Goal: Information Seeking & Learning: Learn about a topic

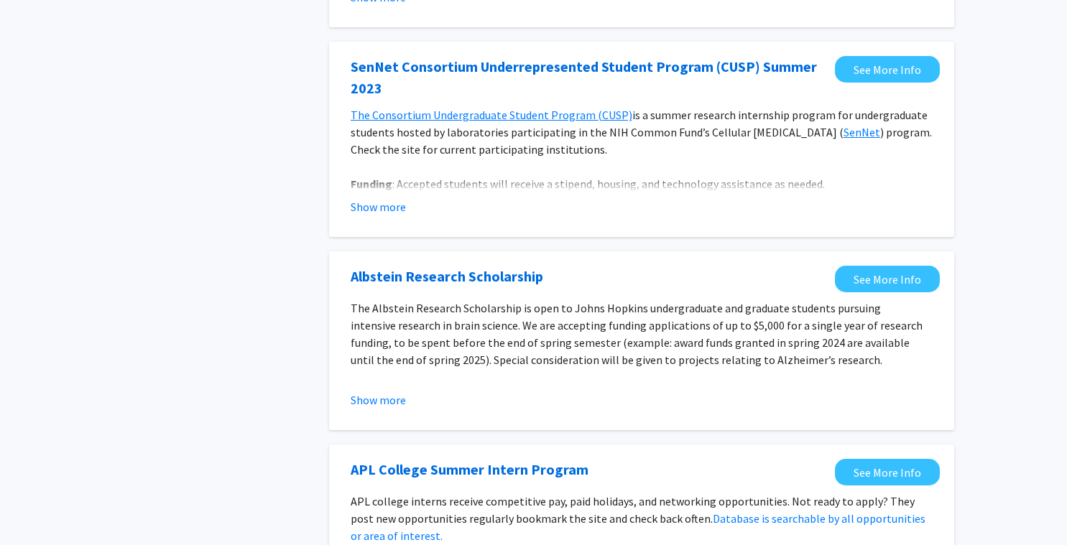
scroll to position [684, 0]
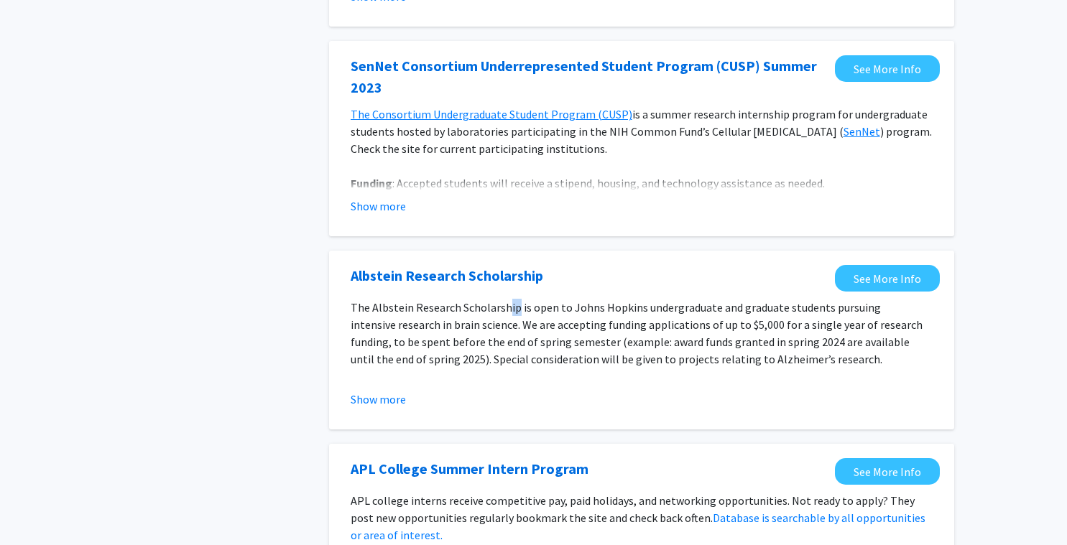
drag, startPoint x: 504, startPoint y: 304, endPoint x: 525, endPoint y: 271, distance: 39.4
click at [525, 299] on div "The Albstein Research Scholarship is open to [PERSON_NAME] [PERSON_NAME] underg…" at bounding box center [642, 342] width 582 height 86
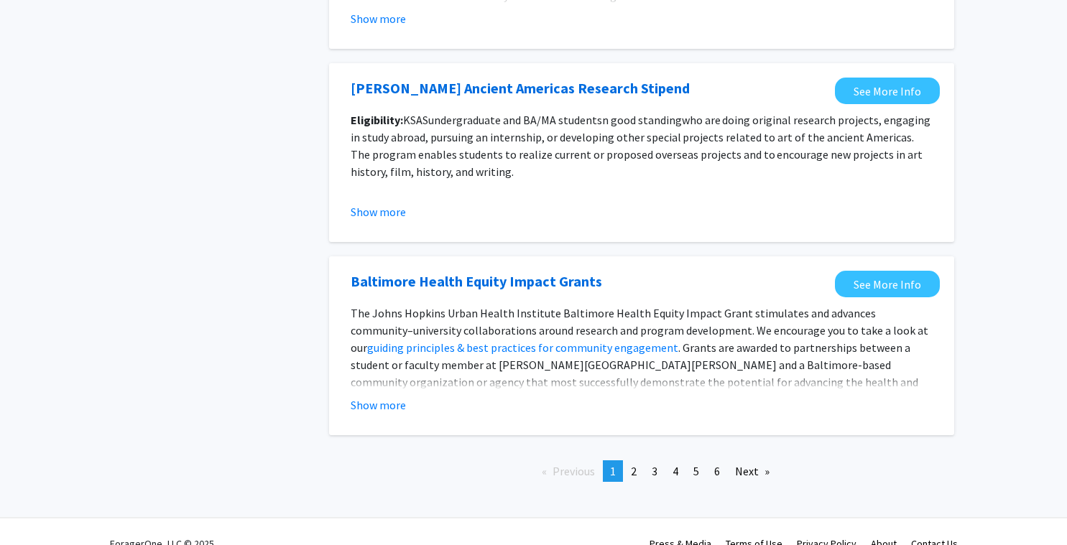
scroll to position [1600, 0]
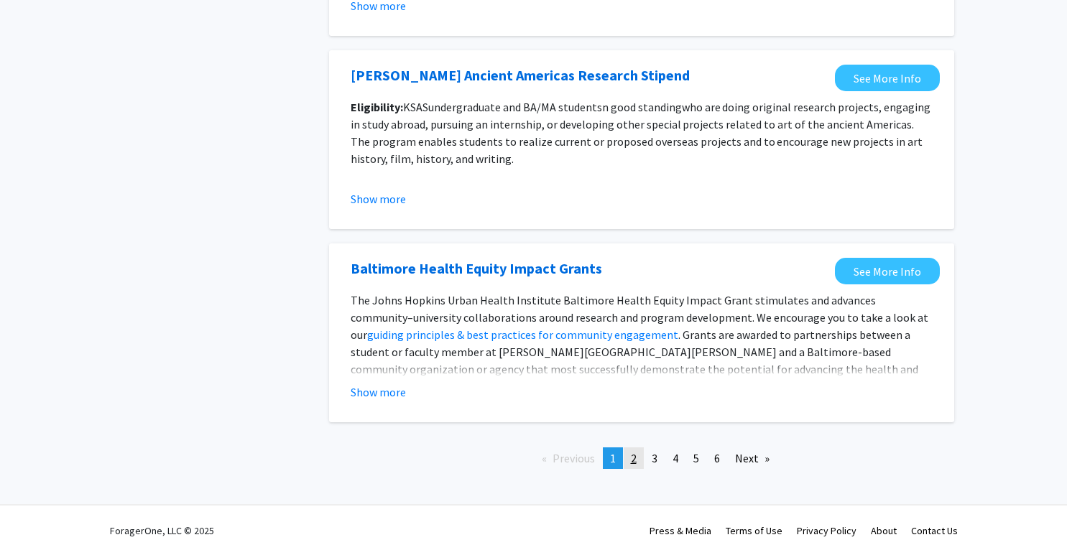
click at [634, 452] on span "2" at bounding box center [634, 458] width 6 height 14
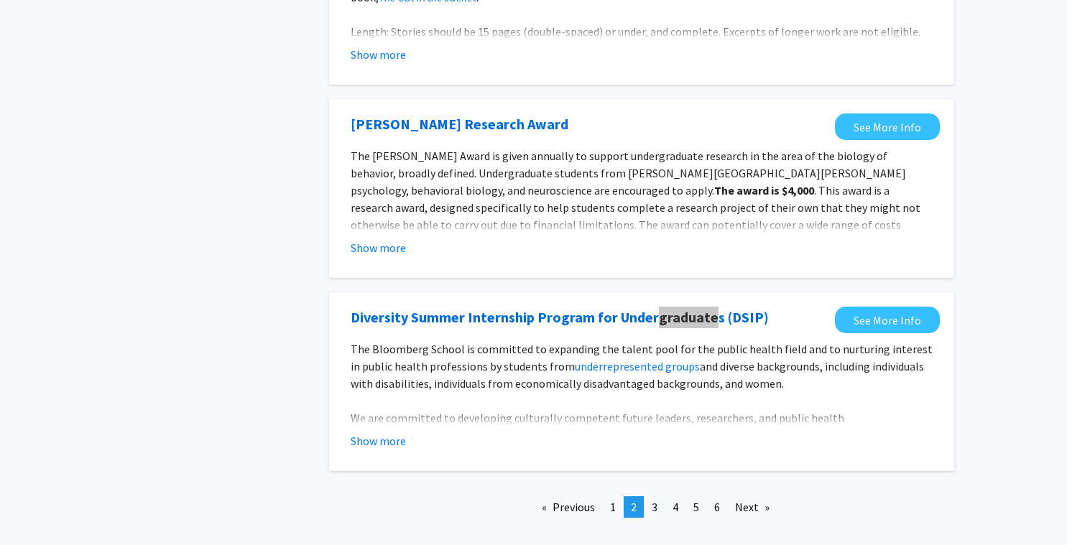
scroll to position [1610, 0]
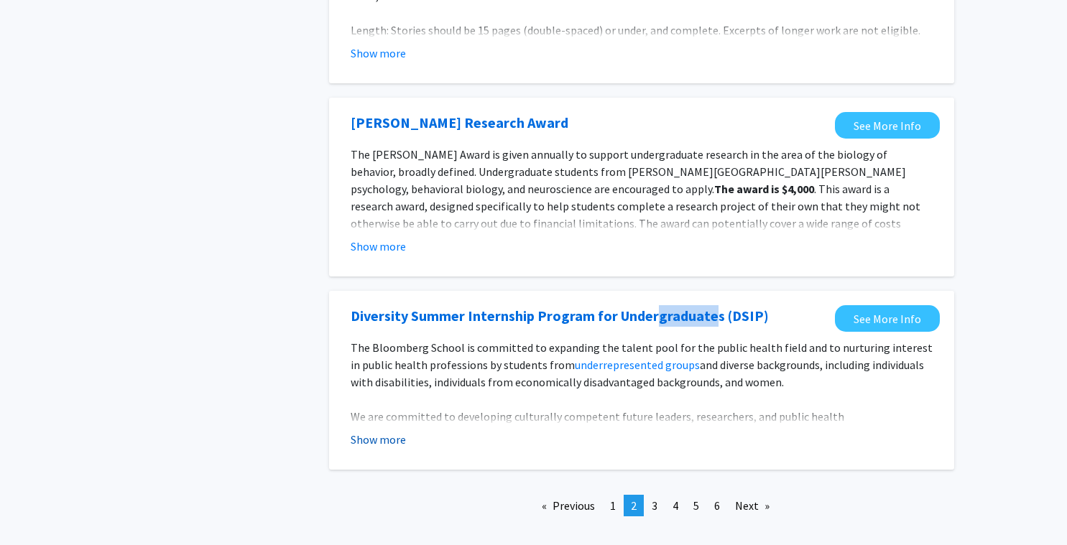
click at [389, 445] on button "Show more" at bounding box center [378, 439] width 55 height 17
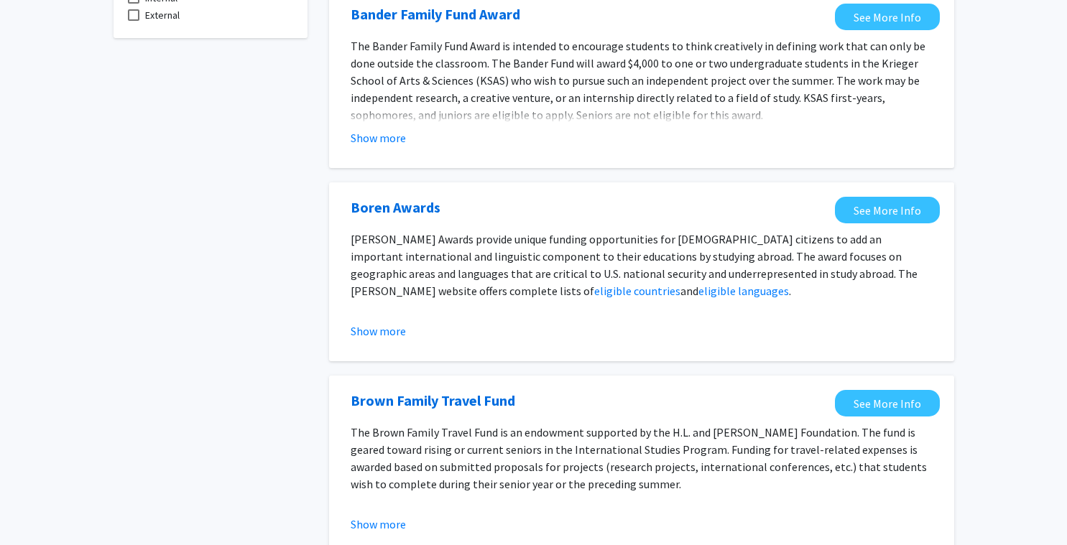
scroll to position [0, 0]
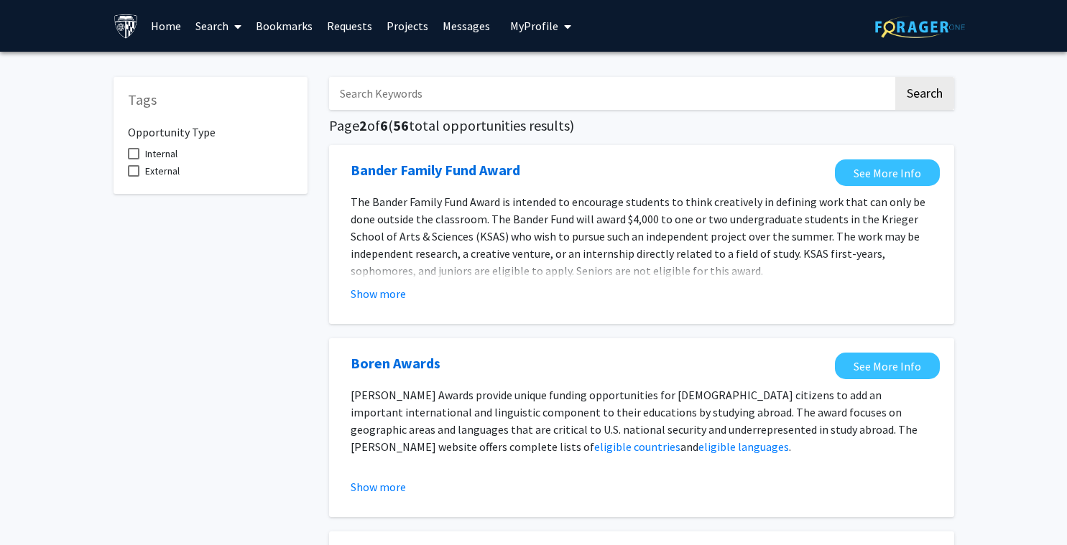
click at [205, 29] on link "Search" at bounding box center [218, 26] width 60 height 50
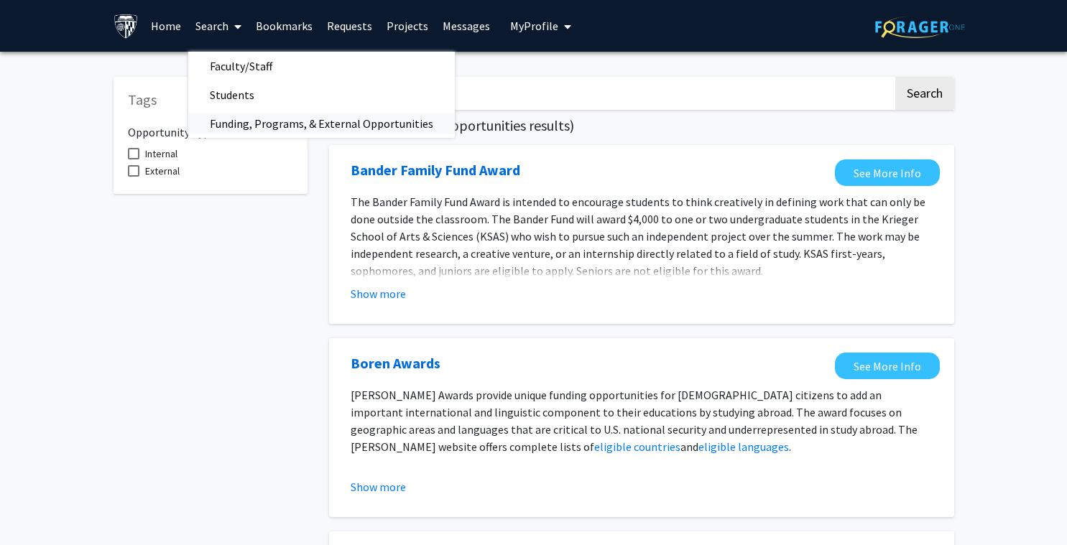
click at [254, 134] on span "Funding, Programs, & External Opportunities" at bounding box center [321, 123] width 266 height 29
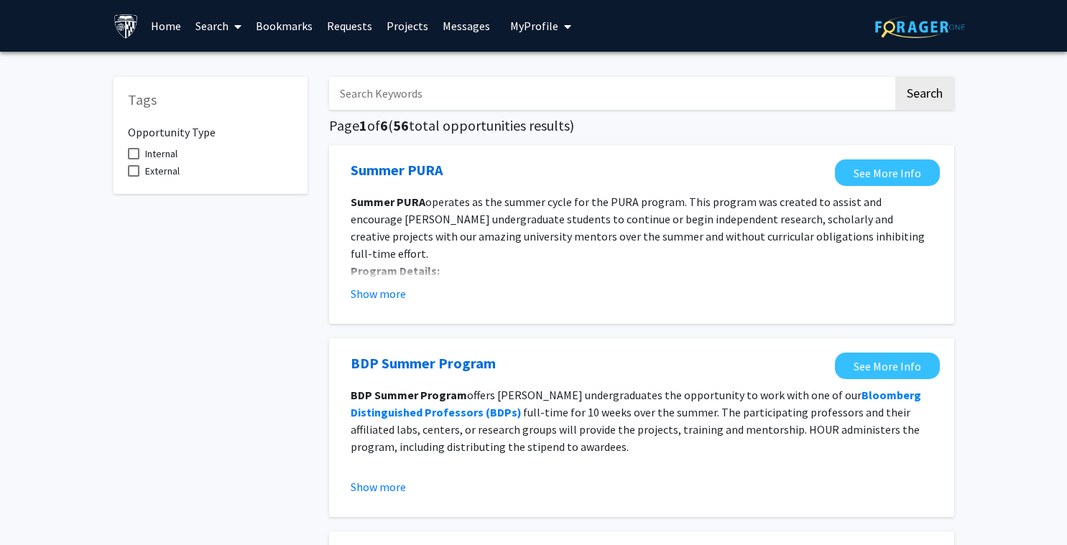
click at [215, 27] on link "Search" at bounding box center [218, 26] width 60 height 50
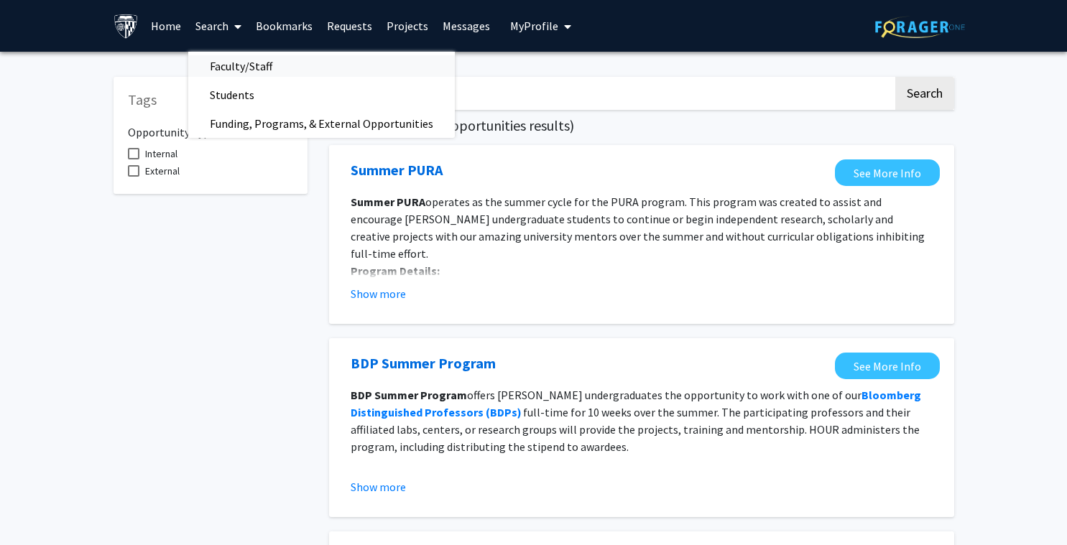
click at [222, 74] on span "Faculty/Staff" at bounding box center [241, 66] width 106 height 29
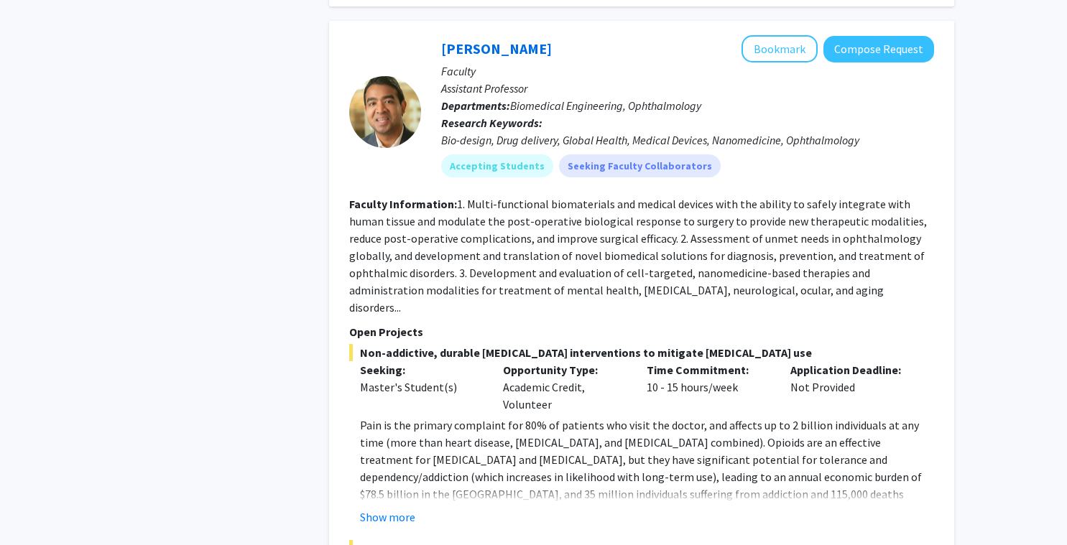
scroll to position [947, 0]
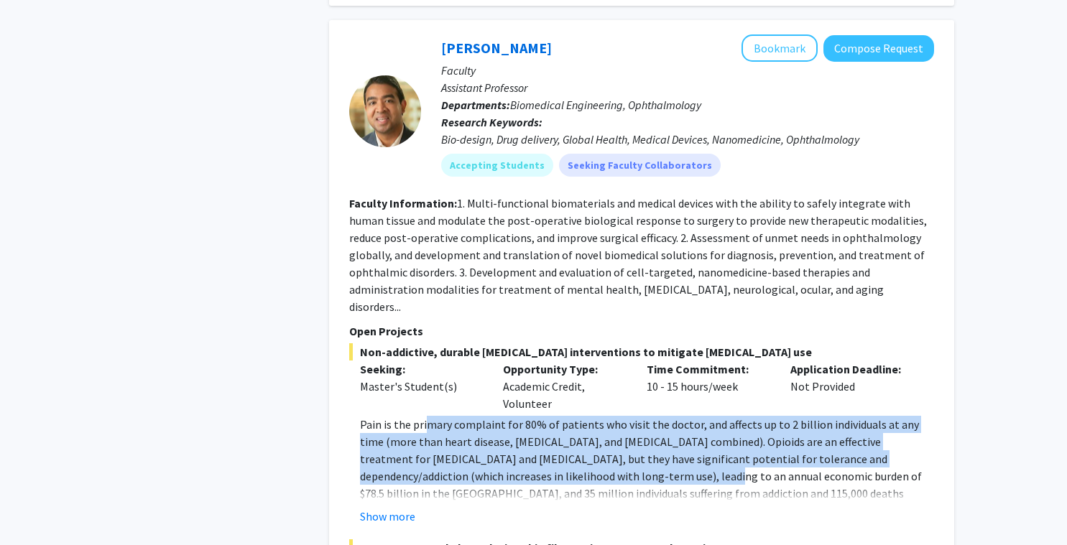
drag, startPoint x: 423, startPoint y: 371, endPoint x: 588, endPoint y: 419, distance: 171.4
click at [588, 419] on p "Pain is the primary complaint for 80% of patients who visit the doctor, and aff…" at bounding box center [647, 476] width 574 height 121
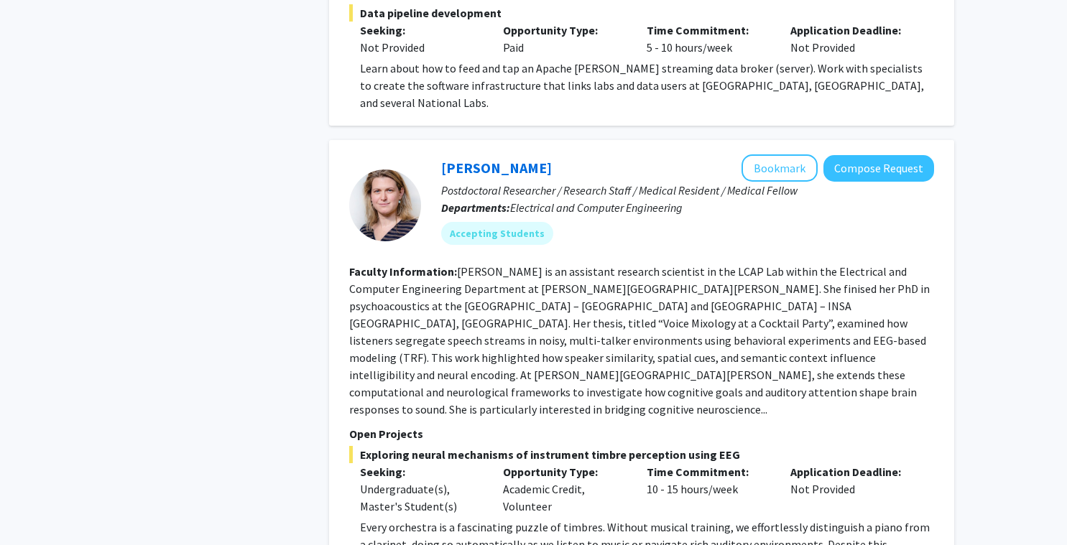
scroll to position [2559, 0]
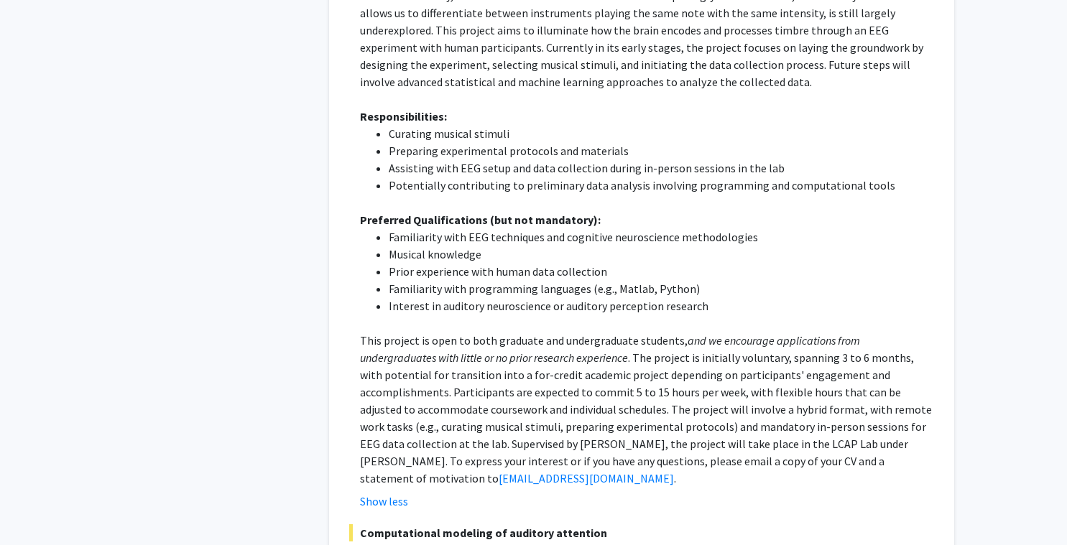
scroll to position [3125, 0]
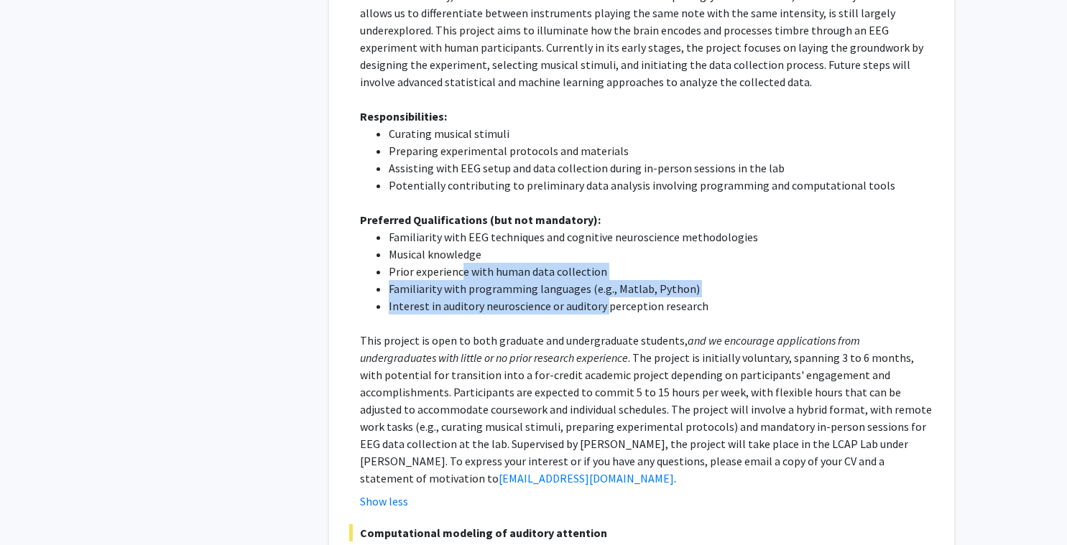
drag, startPoint x: 459, startPoint y: 155, endPoint x: 603, endPoint y: 193, distance: 149.1
click at [603, 228] on ul "Familiarity with EEG techniques and cognitive neuroscience methodologies Musica…" at bounding box center [647, 271] width 574 height 86
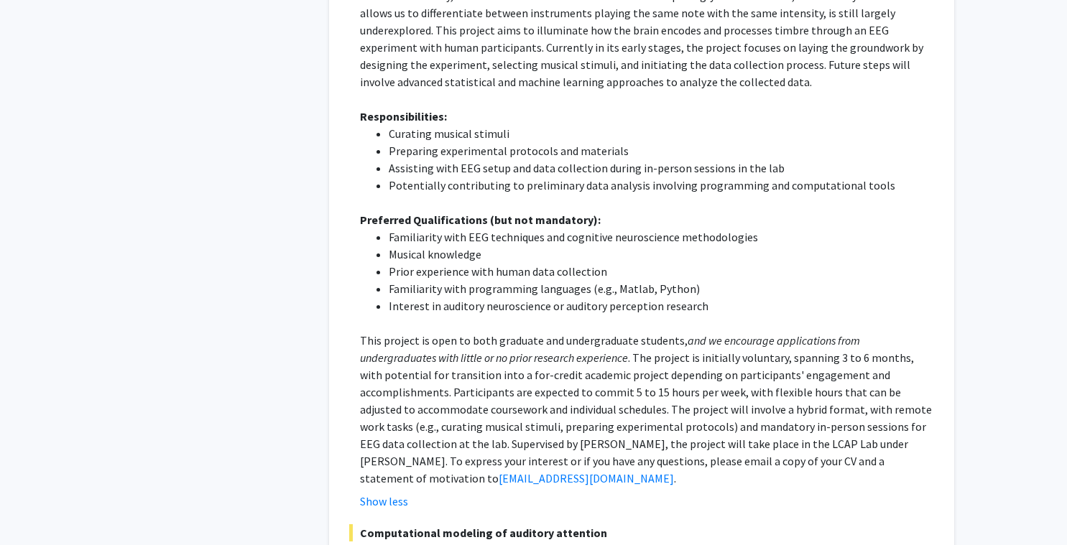
click at [501, 332] on p "This project is open to both graduate and undergraduate students, and we encour…" at bounding box center [647, 409] width 574 height 155
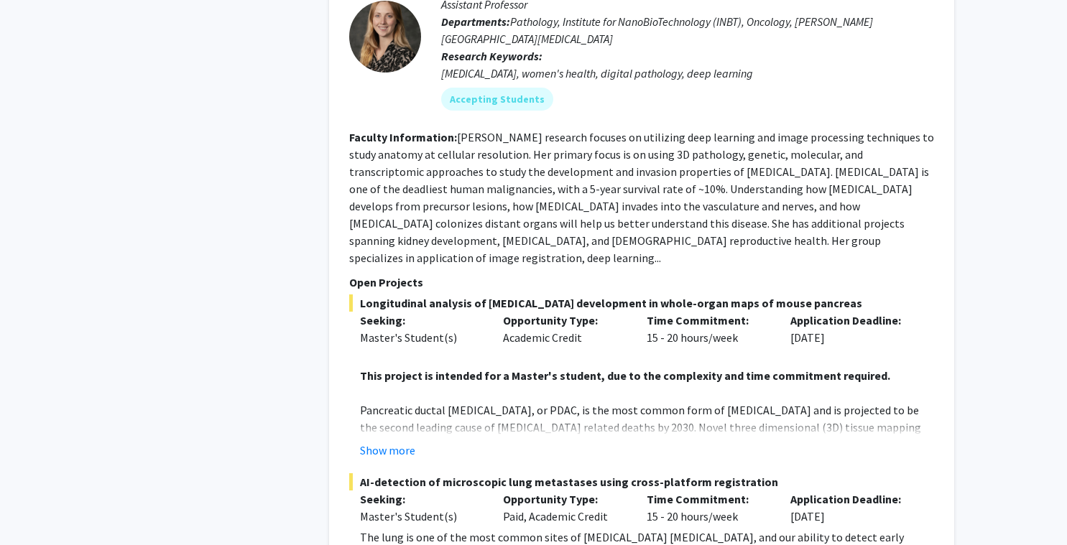
scroll to position [7847, 0]
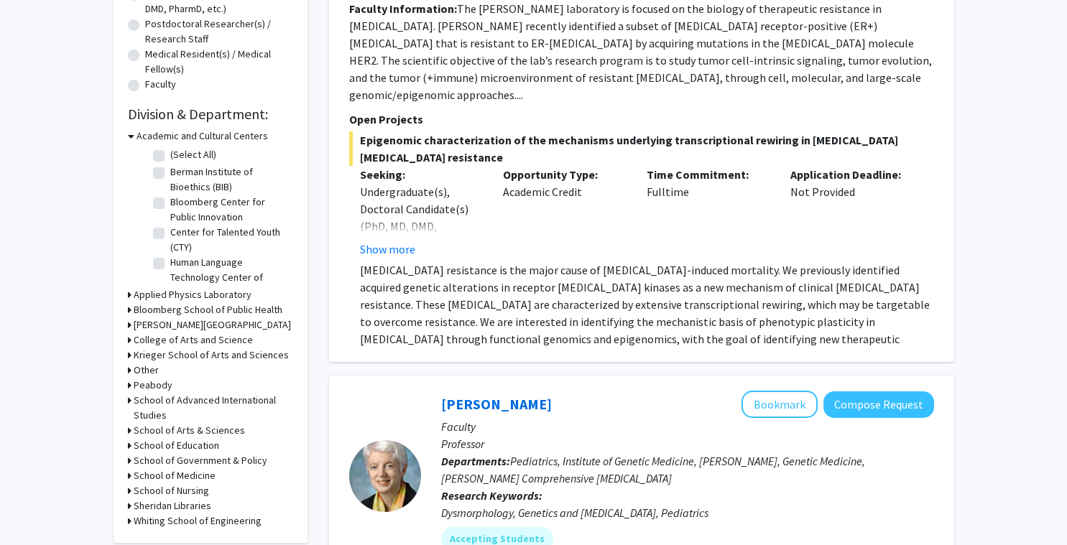
scroll to position [335, 0]
click at [172, 359] on h3 "Krieger School of Arts and Sciences" at bounding box center [211, 356] width 155 height 15
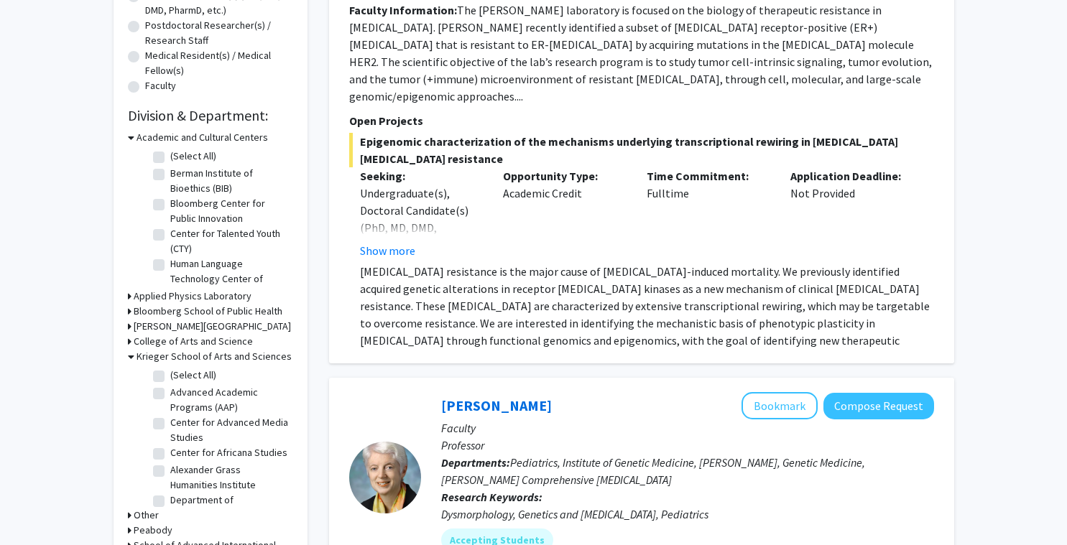
click at [172, 359] on h3 "Krieger School of Arts and Sciences" at bounding box center [213, 356] width 155 height 15
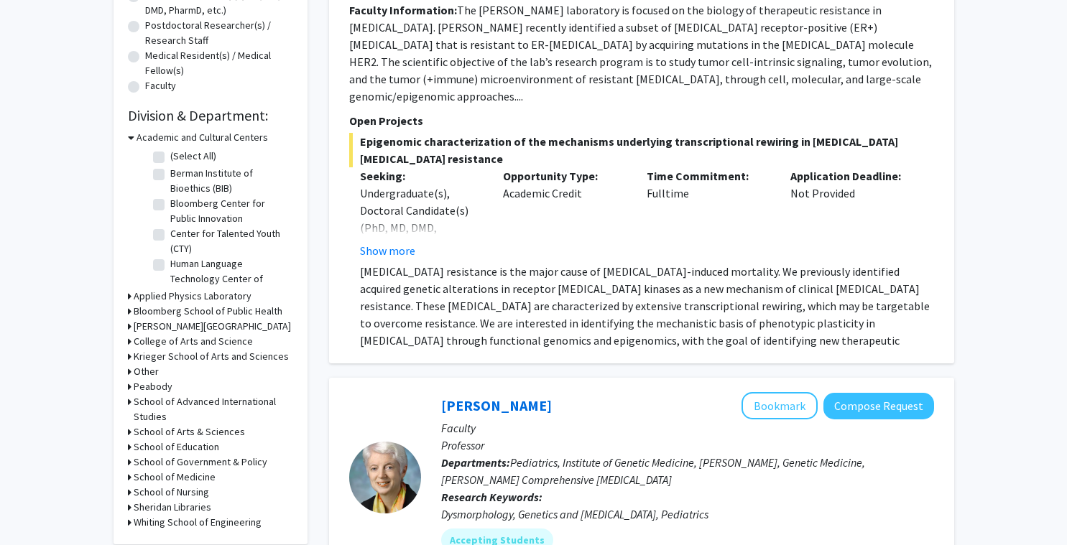
scroll to position [601, 0]
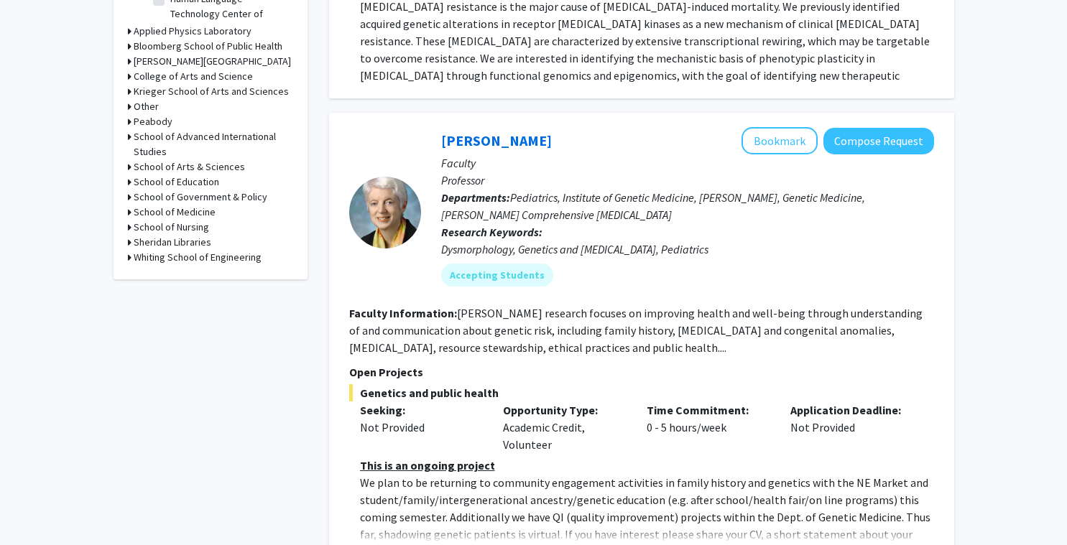
click at [138, 256] on h3 "Whiting School of Engineering" at bounding box center [198, 257] width 128 height 15
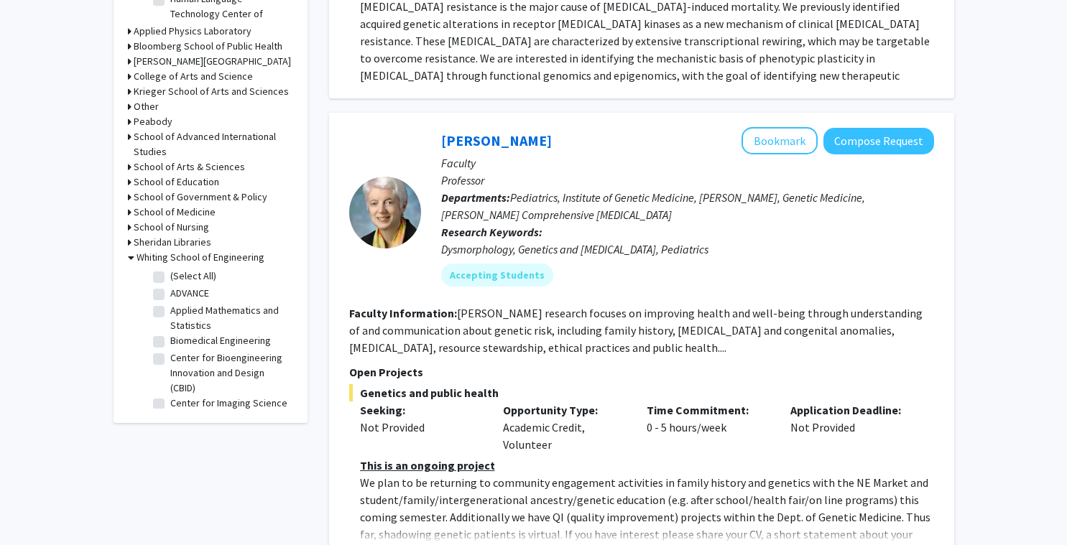
click at [170, 280] on label "(Select All)" at bounding box center [193, 276] width 46 height 15
click at [170, 278] on input "(Select All)" at bounding box center [174, 273] width 9 height 9
checkbox input "true"
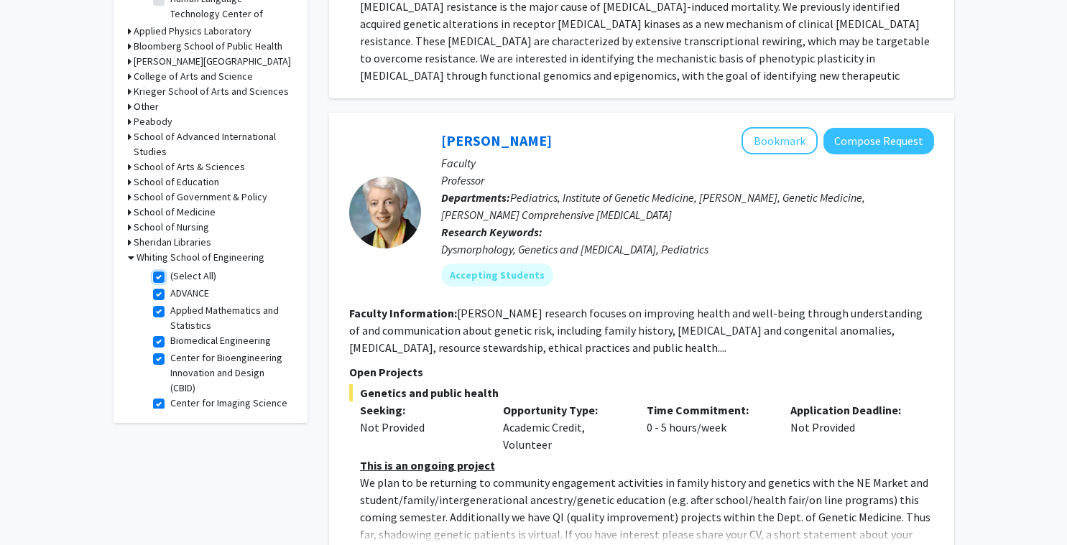
checkbox input "true"
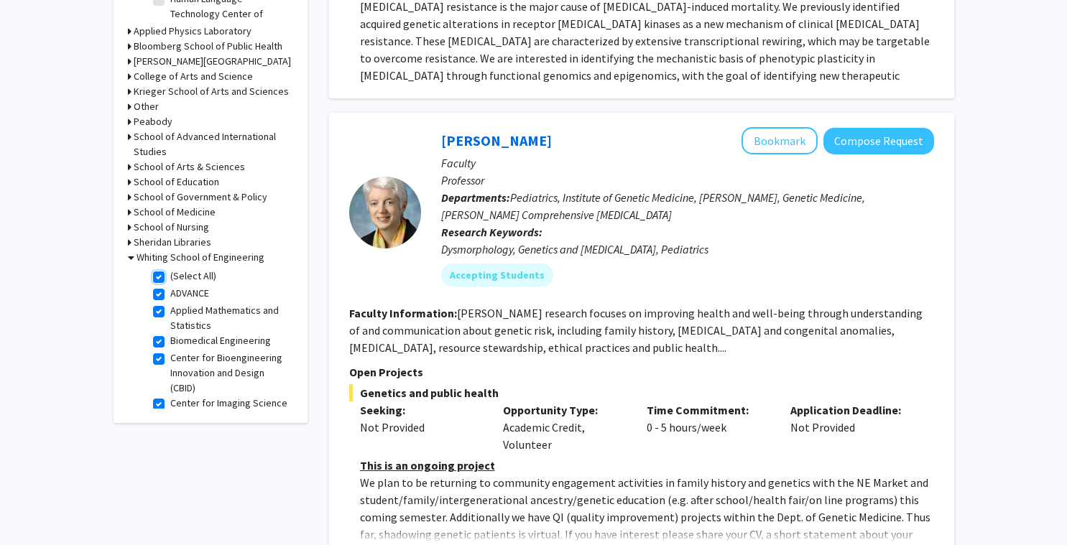
checkbox input "true"
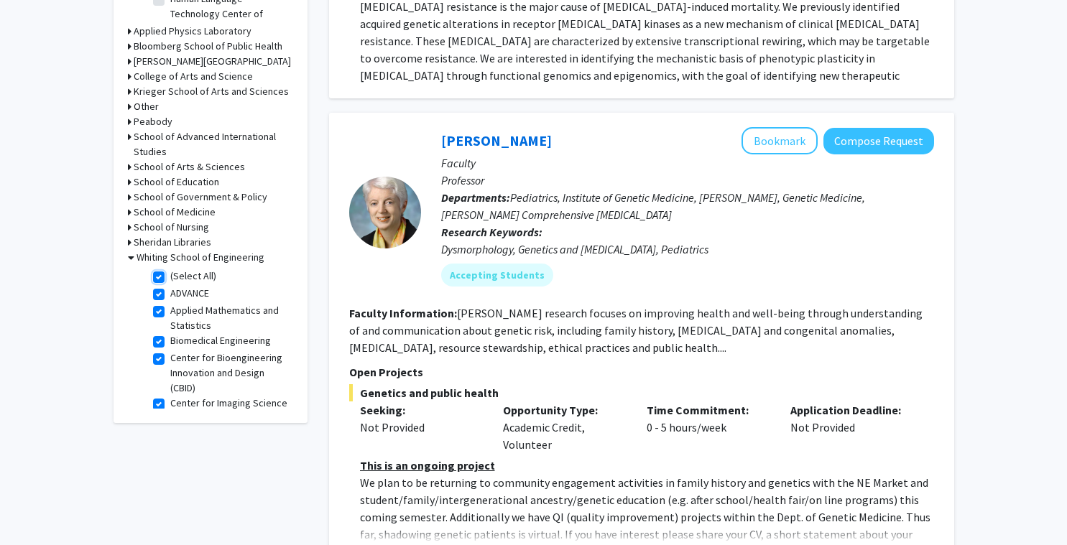
checkbox input "true"
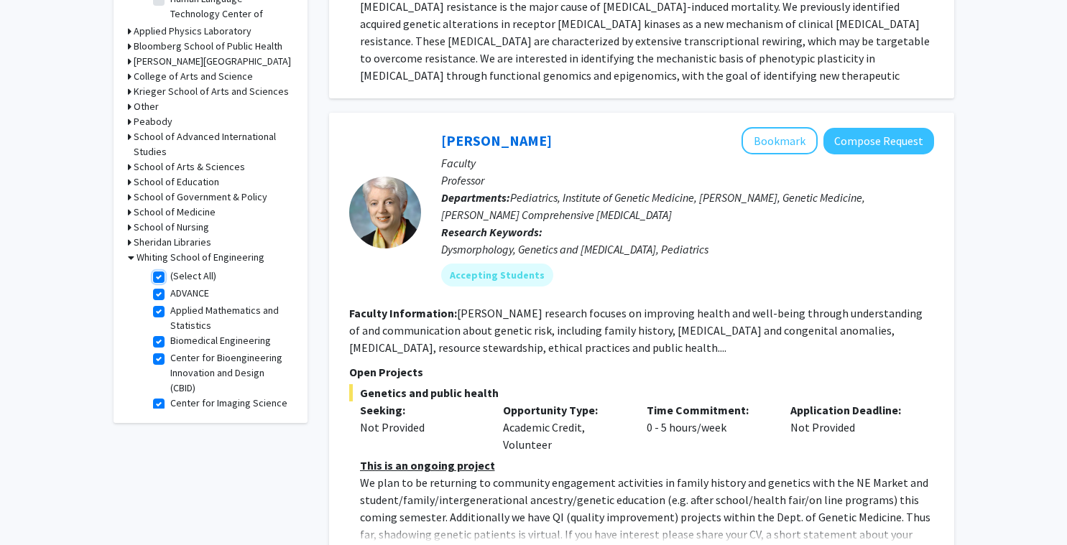
checkbox input "true"
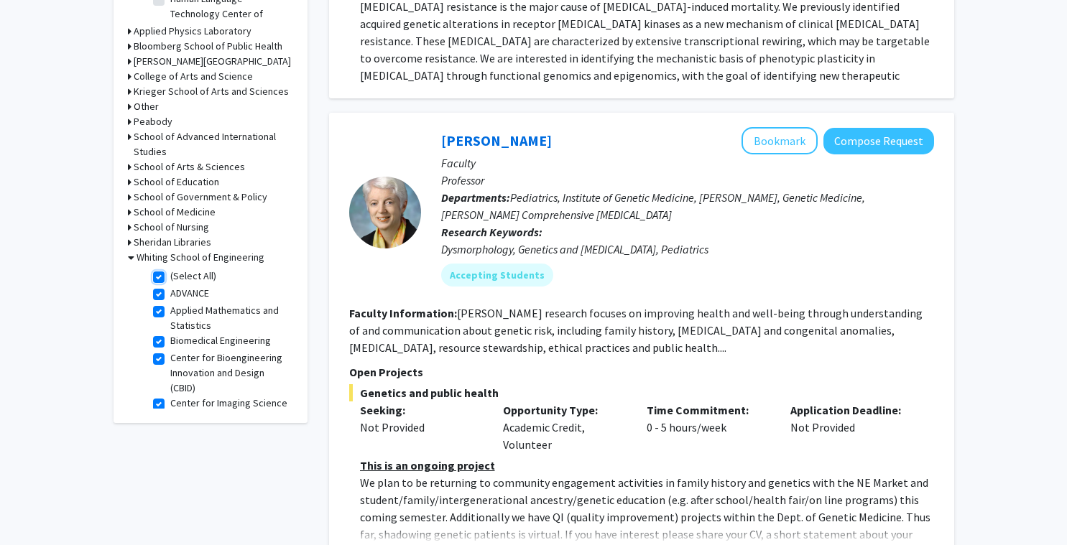
checkbox input "true"
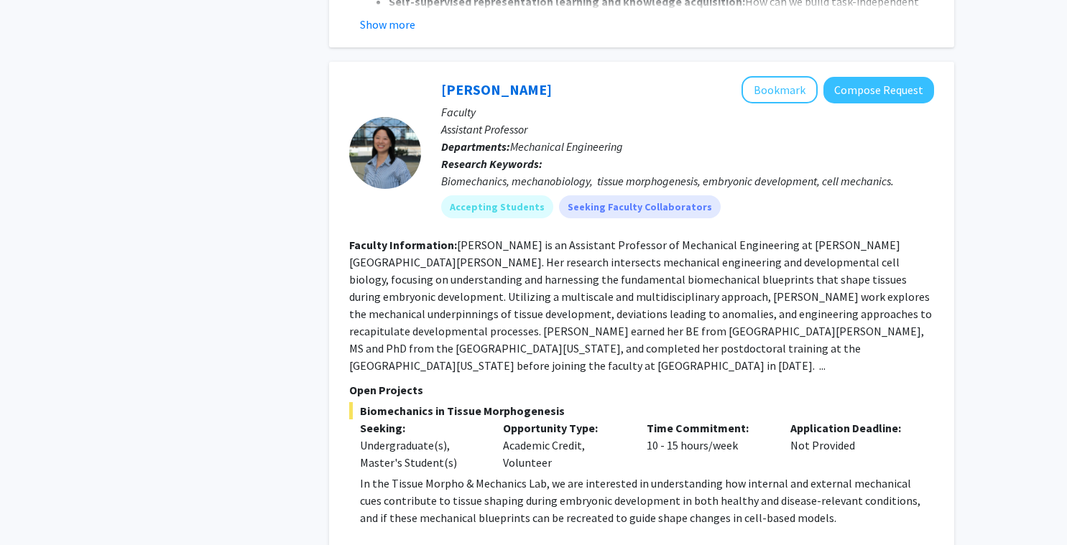
scroll to position [2425, 0]
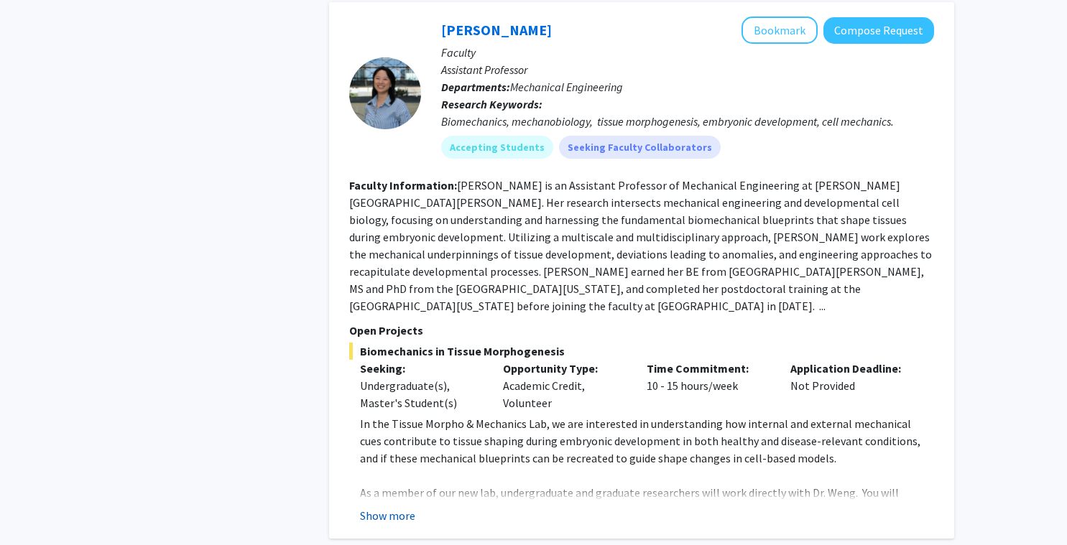
click at [405, 507] on button "Show more" at bounding box center [387, 515] width 55 height 17
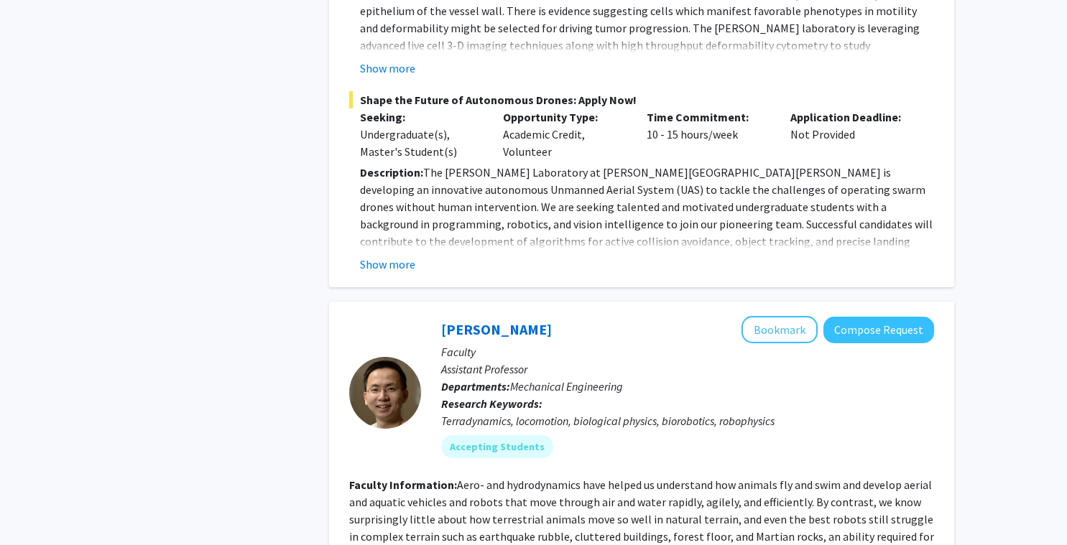
scroll to position [4475, 0]
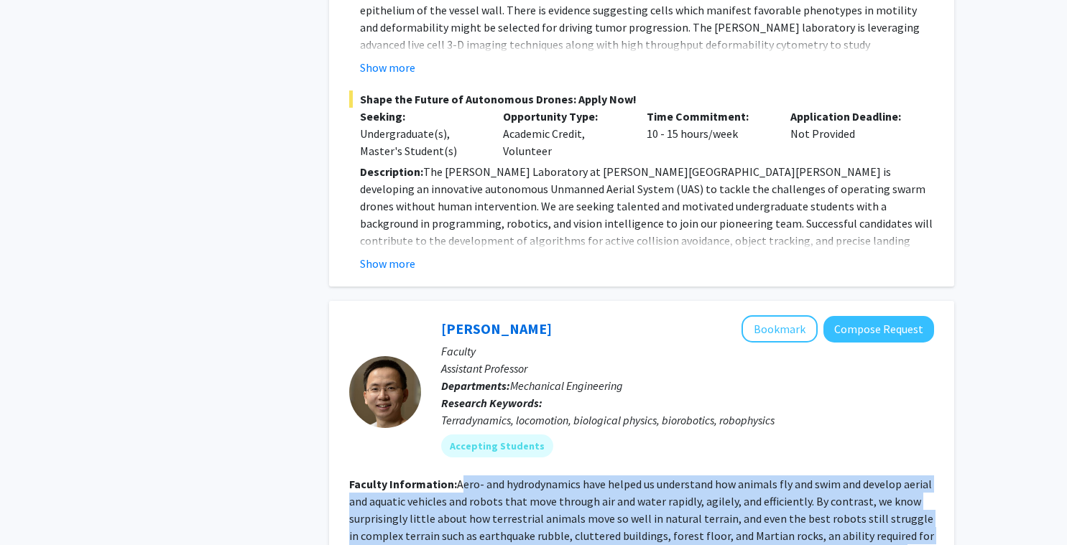
drag, startPoint x: 459, startPoint y: 369, endPoint x: 507, endPoint y: 470, distance: 112.1
click at [507, 470] on fg-search-faculty "[PERSON_NAME] Bookmark Compose Request Faculty Assistant Professor Departments:…" at bounding box center [641, 549] width 585 height 468
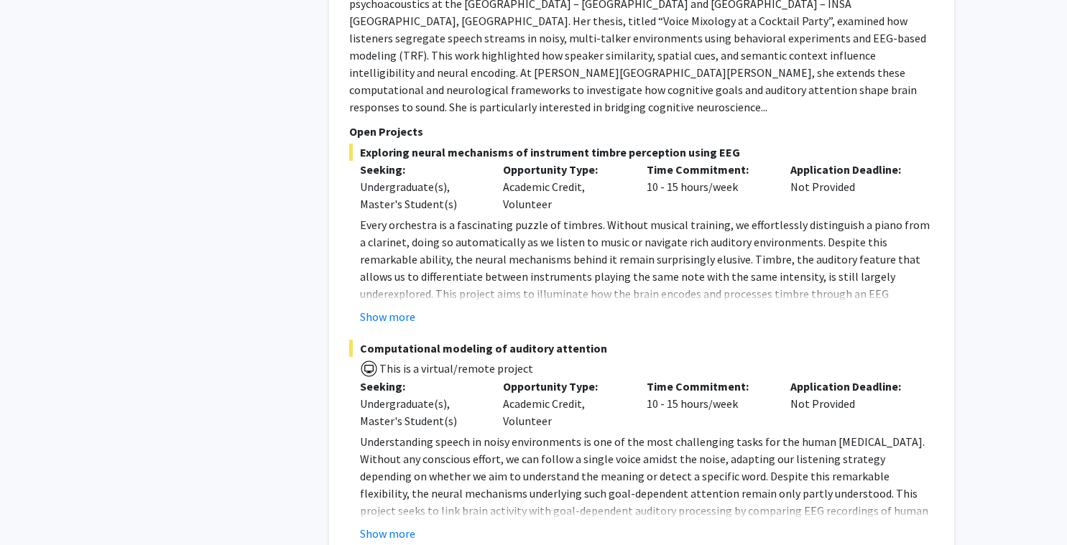
scroll to position [6037, 0]
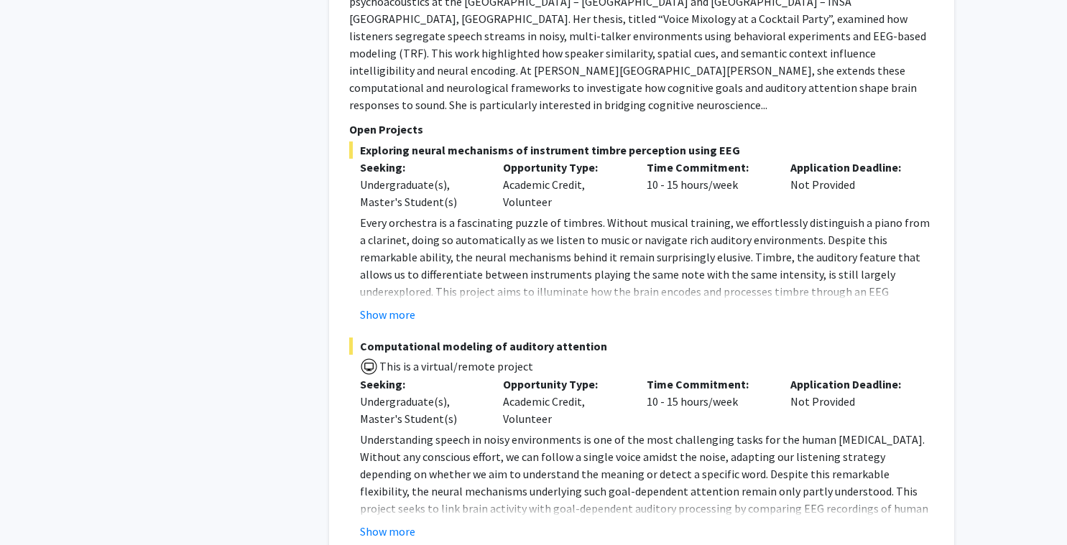
click at [503, 431] on p "Understanding speech in noisy environments is one of the most challenging tasks…" at bounding box center [647, 508] width 574 height 155
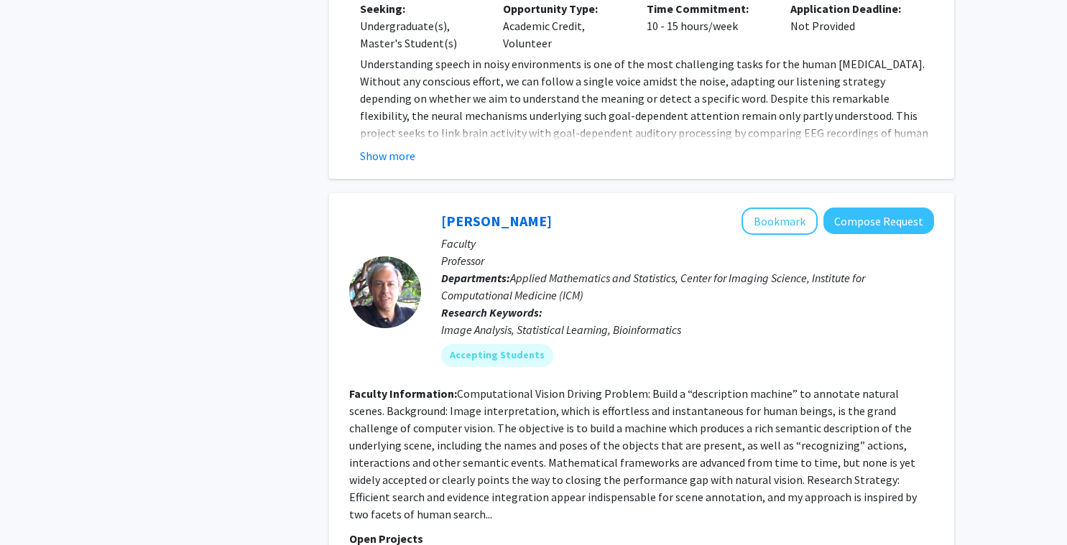
scroll to position [6414, 0]
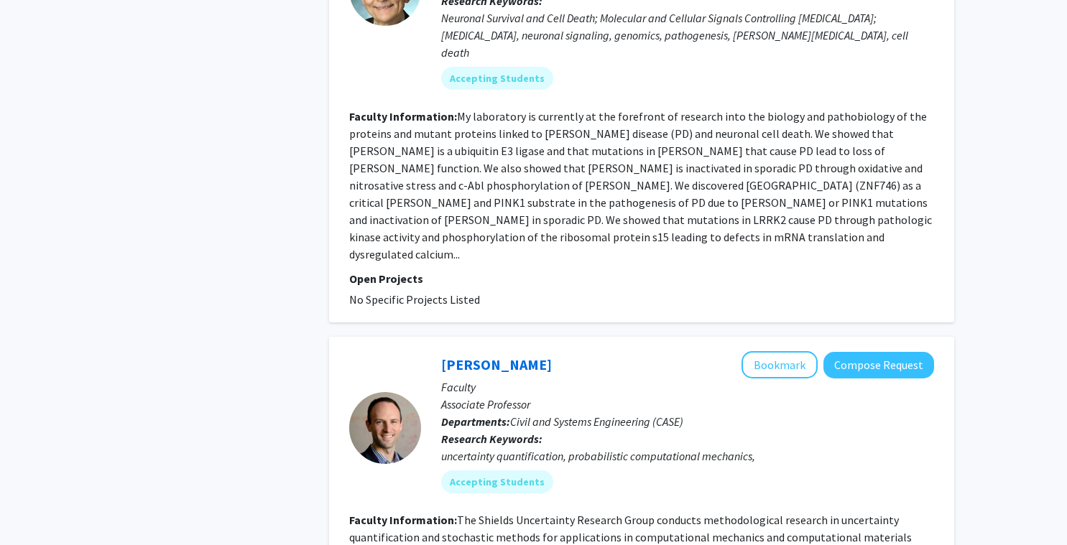
scroll to position [3736, 0]
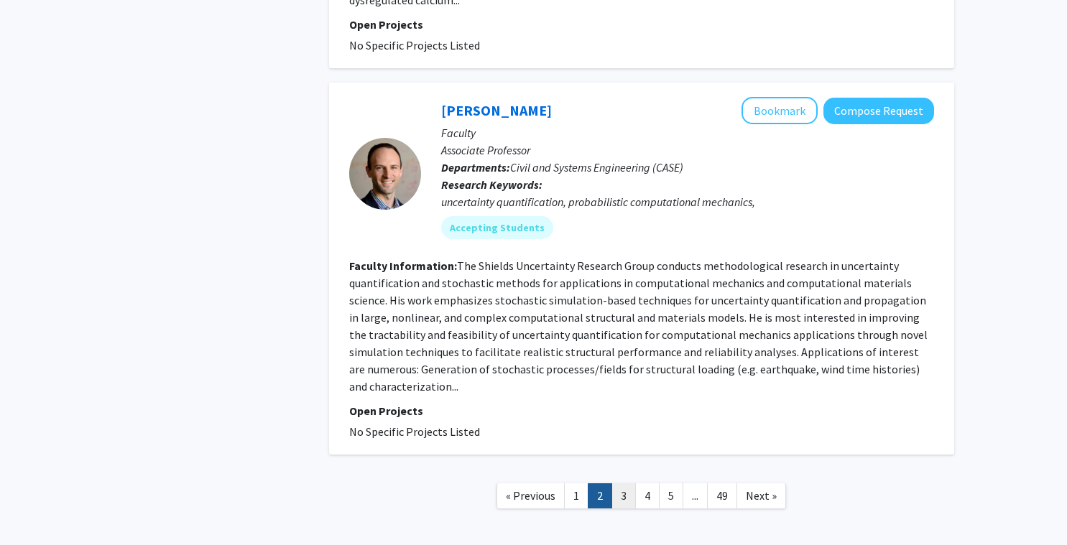
click at [625, 483] on link "3" at bounding box center [623, 495] width 24 height 25
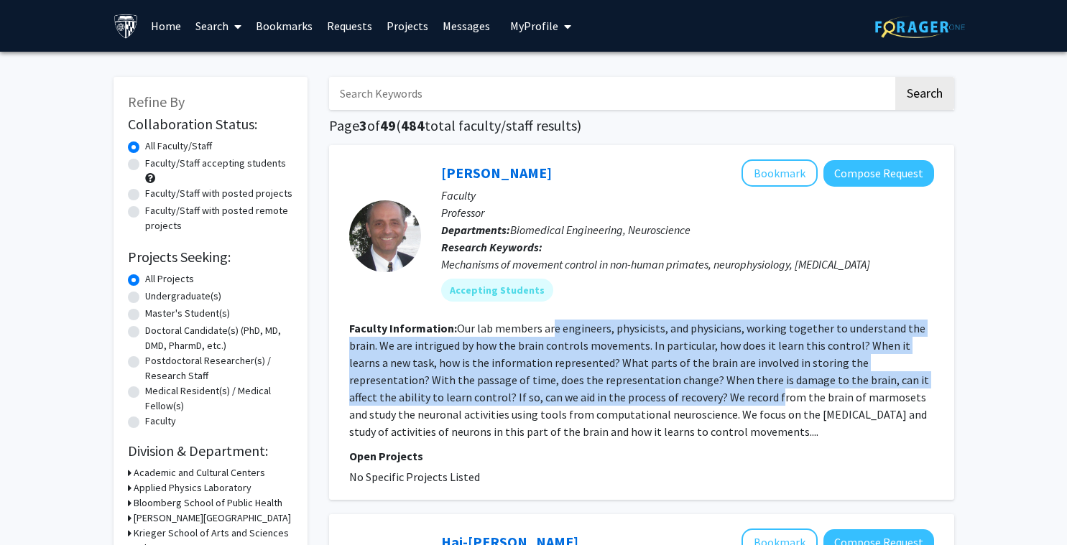
drag, startPoint x: 550, startPoint y: 336, endPoint x: 649, endPoint y: 404, distance: 120.3
click at [649, 404] on section "Faculty Information: Our lab members are engineers, physicists, and physicians,…" at bounding box center [641, 380] width 585 height 121
click at [441, 170] on link "[PERSON_NAME]" at bounding box center [496, 173] width 111 height 18
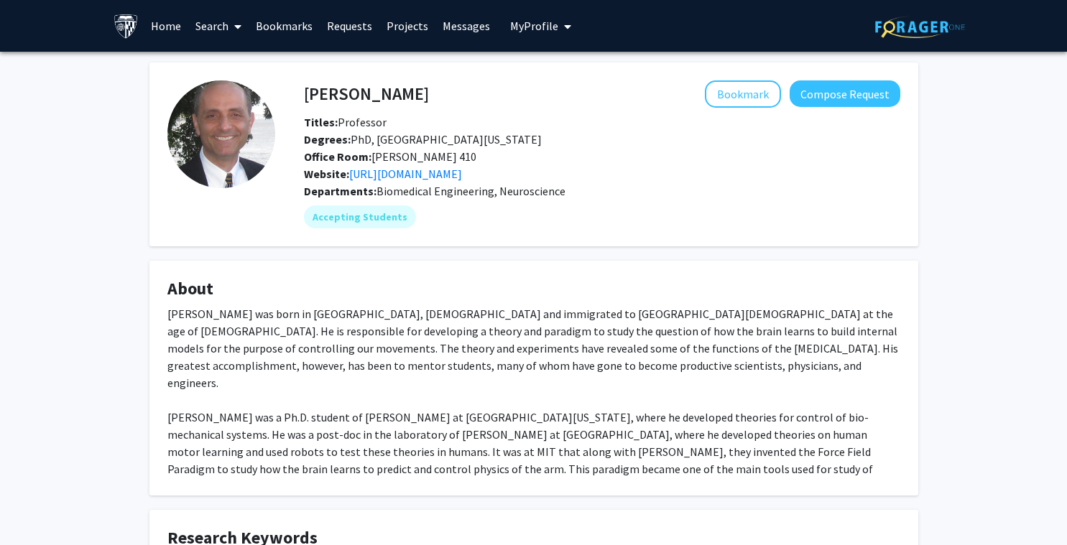
click at [467, 246] on fg-card "[PERSON_NAME] Bookmark Compose Request Titles: Professor Degrees: PhD, [GEOGRAP…" at bounding box center [533, 154] width 769 height 184
click at [438, 177] on link "[URL][DOMAIN_NAME]" at bounding box center [405, 174] width 113 height 14
